Goal: Task Accomplishment & Management: Manage account settings

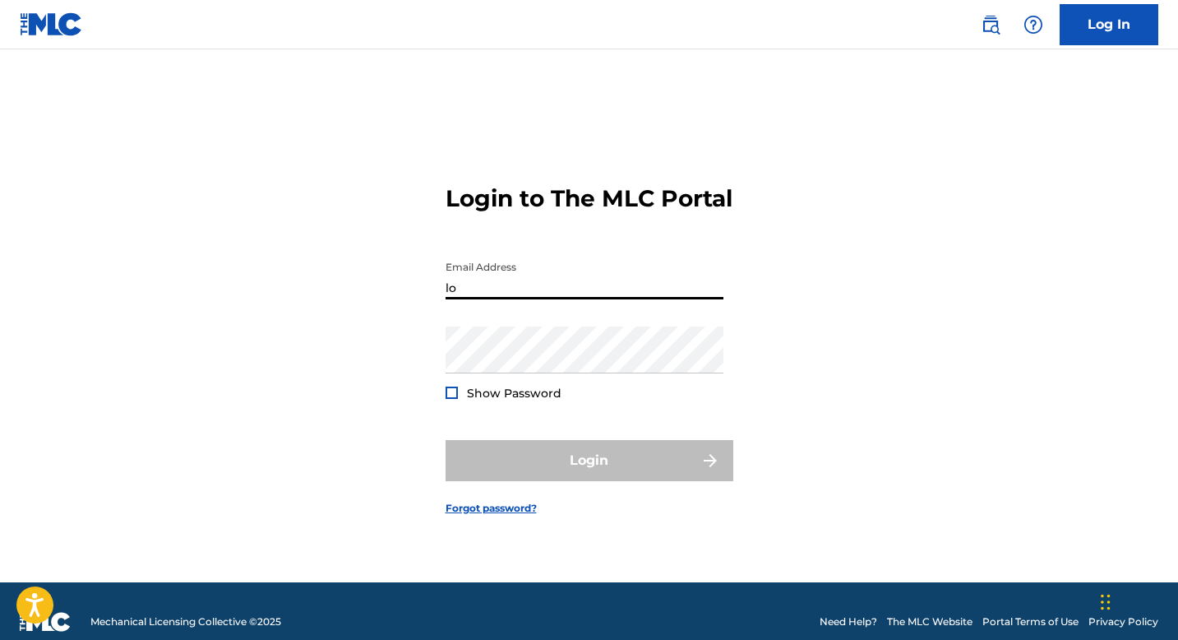
type input "l"
type input "c"
type input "lore@losct"
click at [506, 299] on input "lore@losct" at bounding box center [585, 275] width 278 height 47
click at [505, 299] on input "lore@losct" at bounding box center [585, 275] width 278 height 47
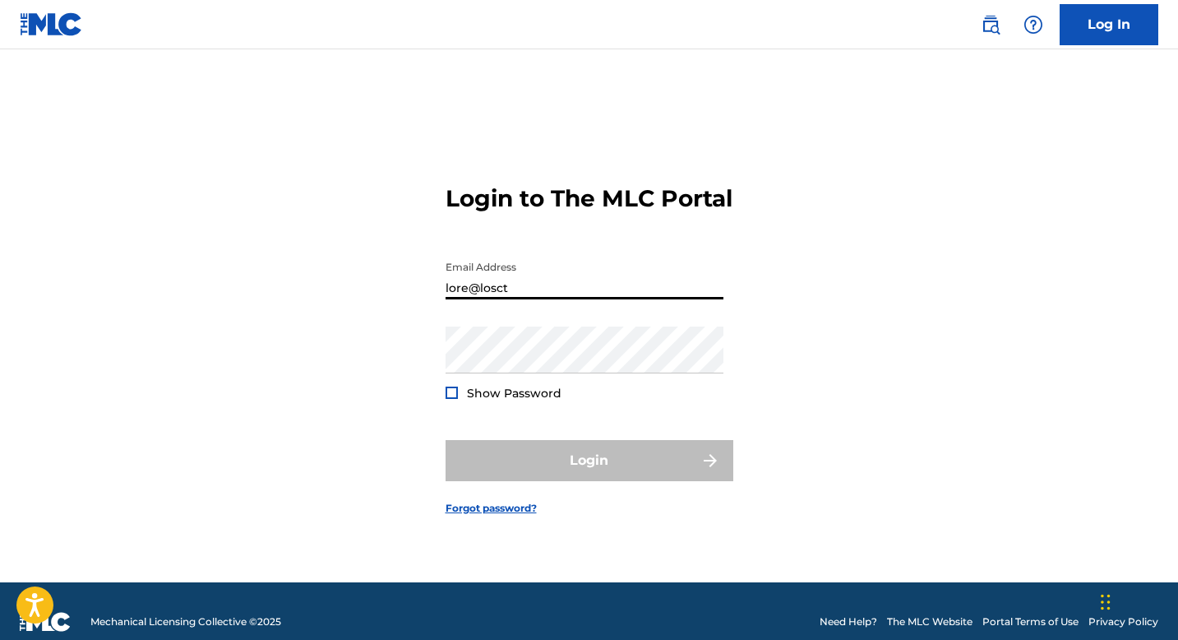
click at [505, 299] on input "lore@losct" at bounding box center [585, 275] width 278 height 47
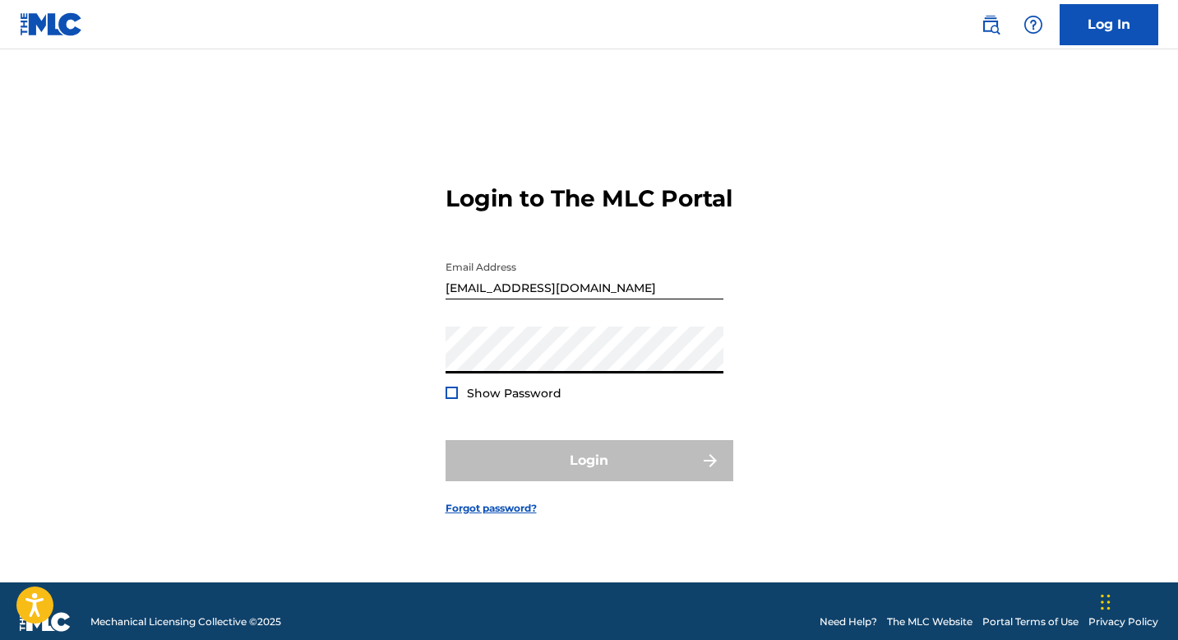
click at [387, 335] on div "Login to The MLC Portal Email Address [EMAIL_ADDRESS][DOMAIN_NAME] Password Sho…" at bounding box center [589, 336] width 1151 height 492
click at [1102, 31] on link "Log In" at bounding box center [1109, 24] width 99 height 41
click at [543, 296] on input "[EMAIL_ADDRESS][DOMAIN_NAME]" at bounding box center [585, 275] width 278 height 47
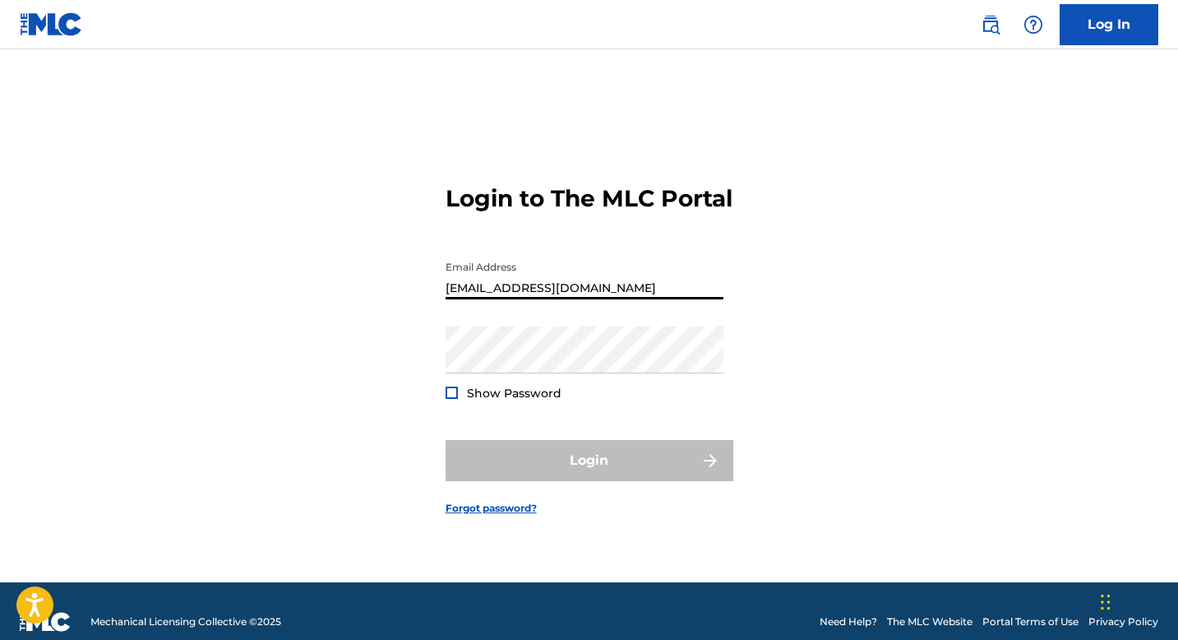
click at [532, 298] on input "[EMAIL_ADDRESS][DOMAIN_NAME]" at bounding box center [585, 275] width 278 height 47
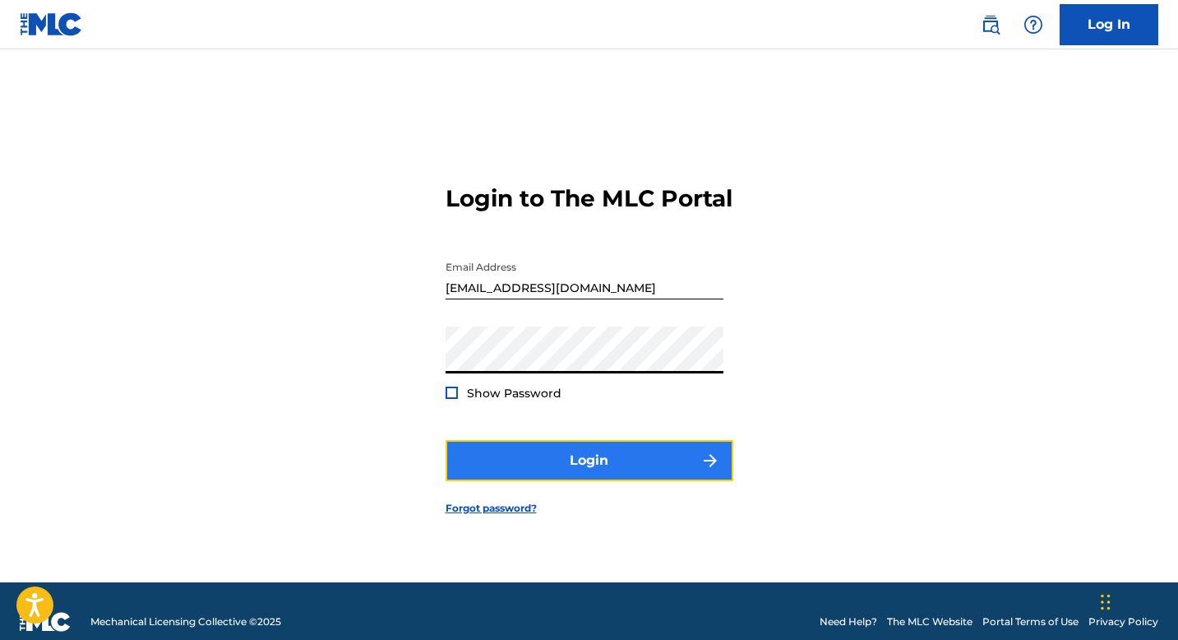
click at [502, 461] on button "Login" at bounding box center [590, 460] width 288 height 41
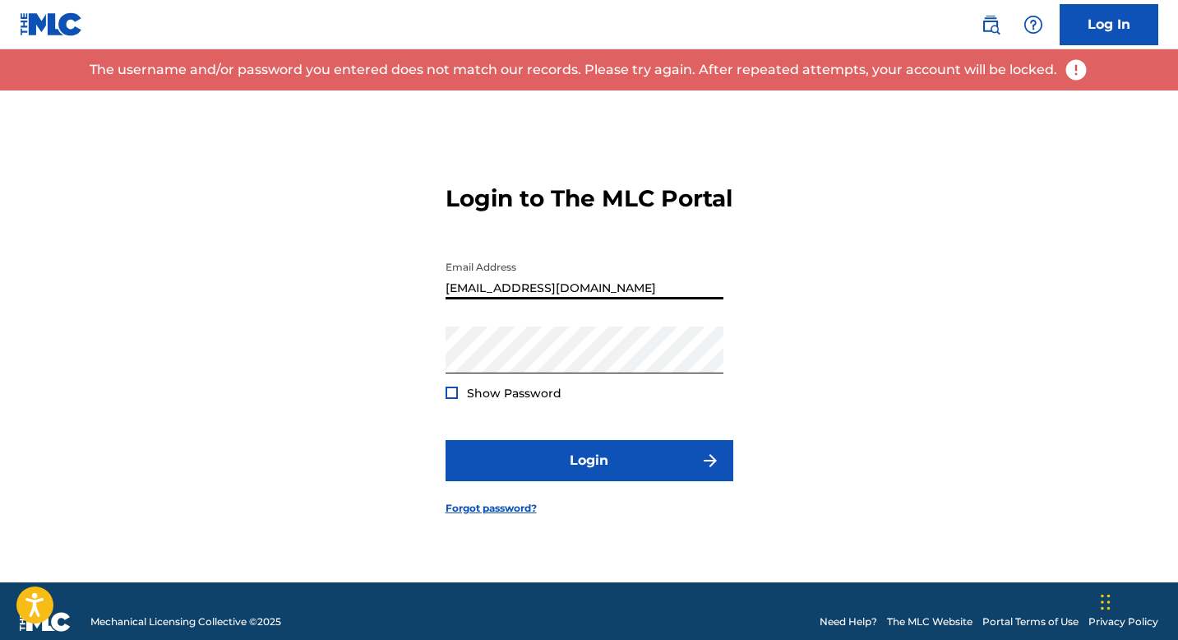
click at [517, 299] on input "[EMAIL_ADDRESS][DOMAIN_NAME]" at bounding box center [585, 275] width 278 height 47
click at [466, 299] on input "[EMAIL_ADDRESS][DOMAIN_NAME]" at bounding box center [585, 275] width 278 height 47
type input "[EMAIL_ADDRESS][DOMAIN_NAME]"
click at [409, 327] on div "Login to The MLC Portal Email Address [EMAIL_ADDRESS][DOMAIN_NAME] Password Sho…" at bounding box center [589, 336] width 1151 height 492
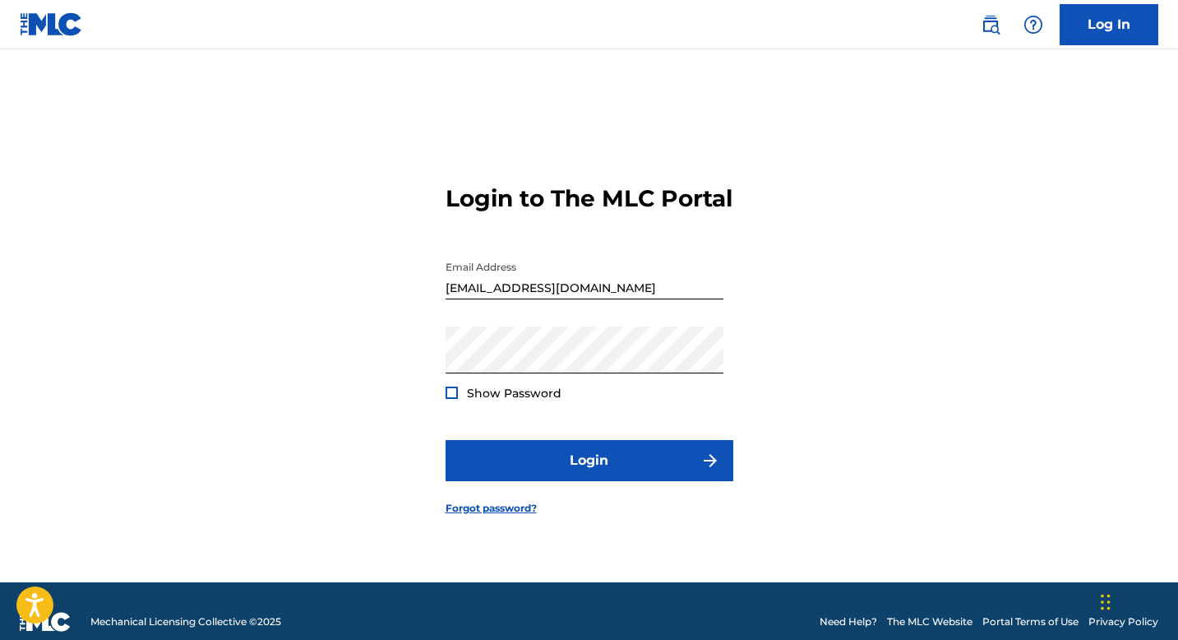
click at [449, 399] on div at bounding box center [452, 392] width 12 height 12
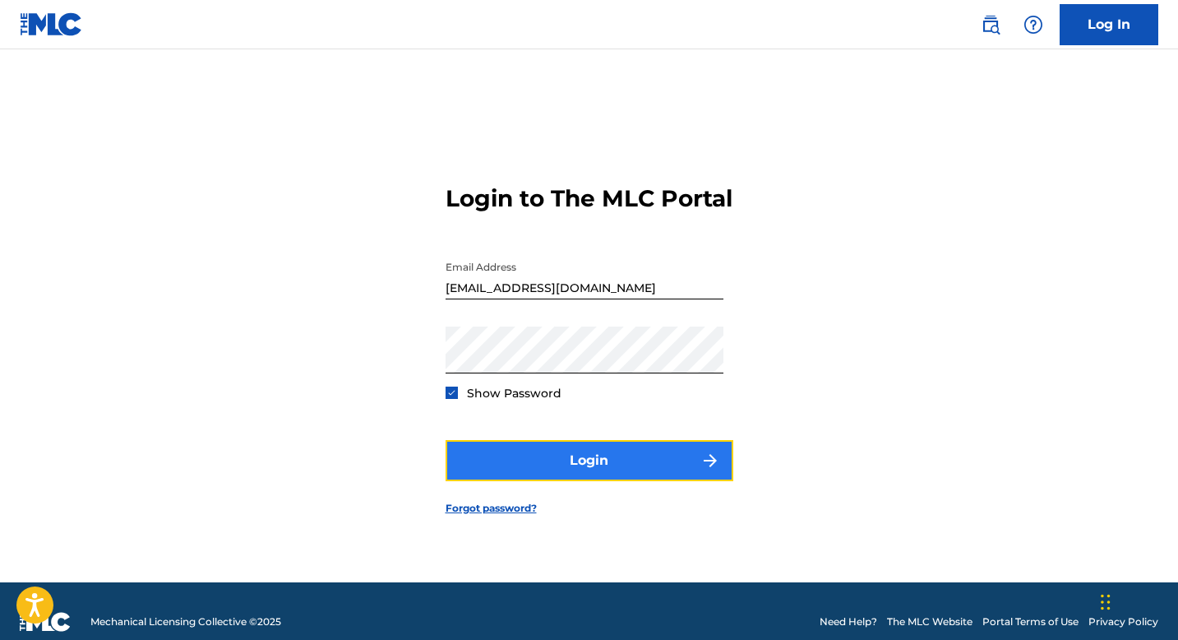
click at [493, 473] on button "Login" at bounding box center [590, 460] width 288 height 41
